Goal: Check status

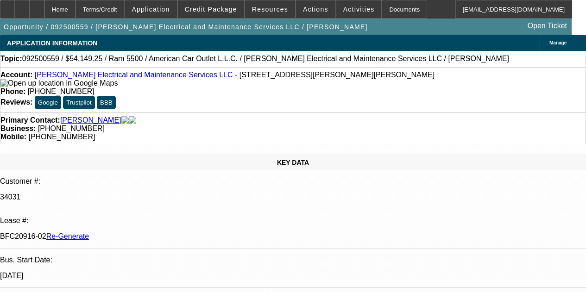
select select "4"
select select "0"
select select "2"
select select "0"
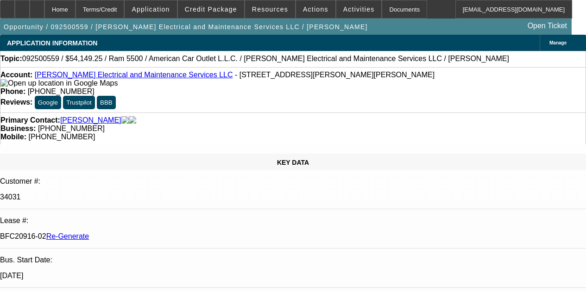
select select "6"
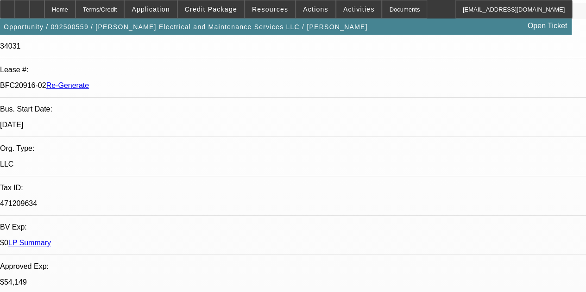
scroll to position [223, 0]
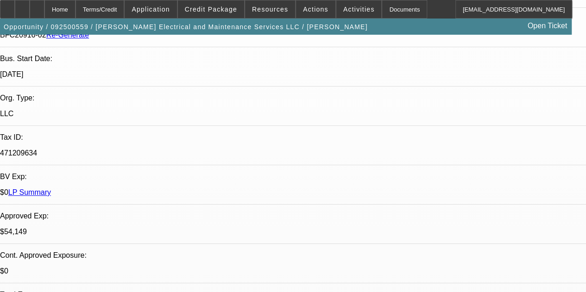
drag, startPoint x: 283, startPoint y: 175, endPoint x: 218, endPoint y: 314, distance: 153.8
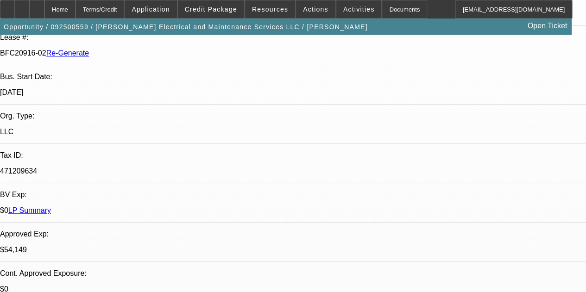
scroll to position [0, 0]
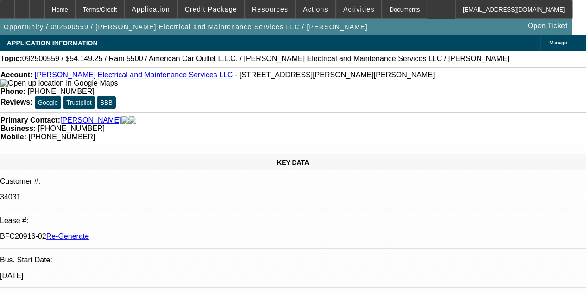
drag, startPoint x: 434, startPoint y: 169, endPoint x: 507, endPoint y: 154, distance: 74.7
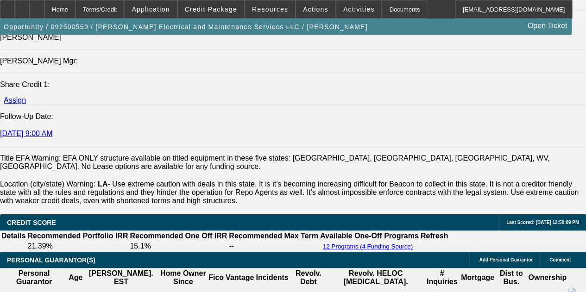
scroll to position [1268, 0]
